Goal: Task Accomplishment & Management: Manage account settings

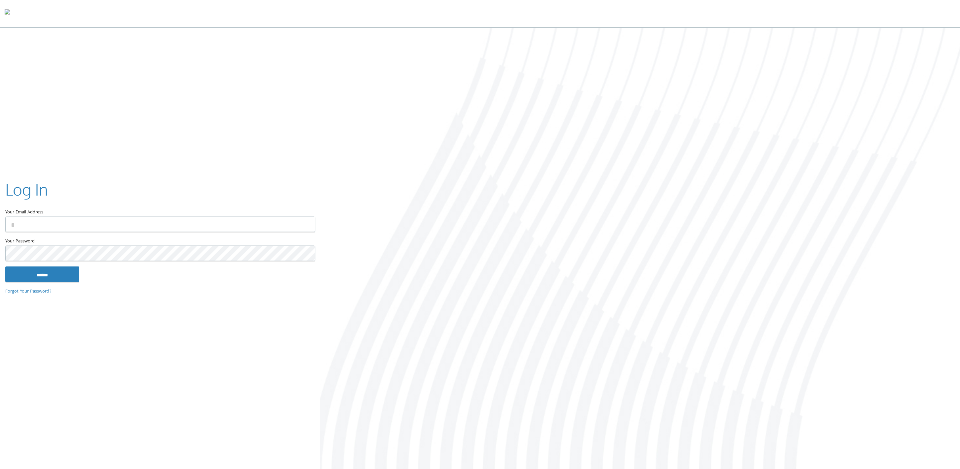
click at [53, 222] on input "Your Email Address" at bounding box center [160, 225] width 310 height 16
type input "**********"
click at [5, 266] on input "******" at bounding box center [42, 274] width 74 height 16
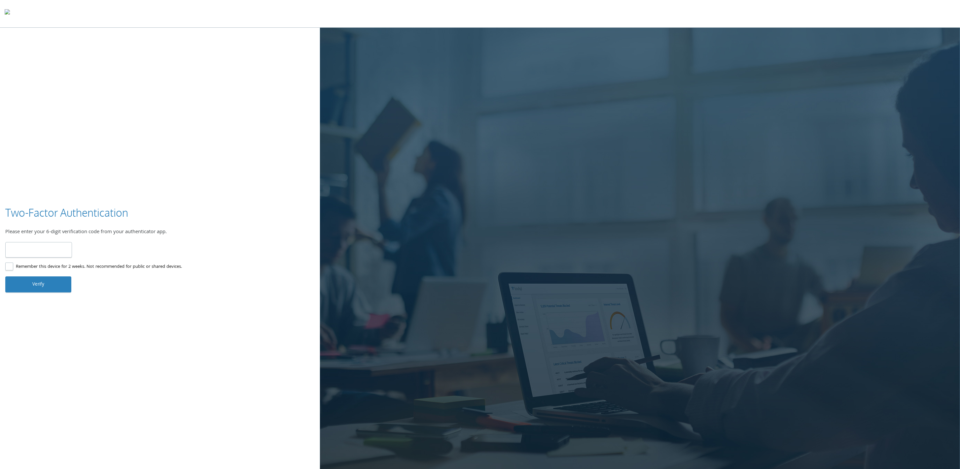
type input "******"
